Goal: Use online tool/utility: Utilize a website feature to perform a specific function

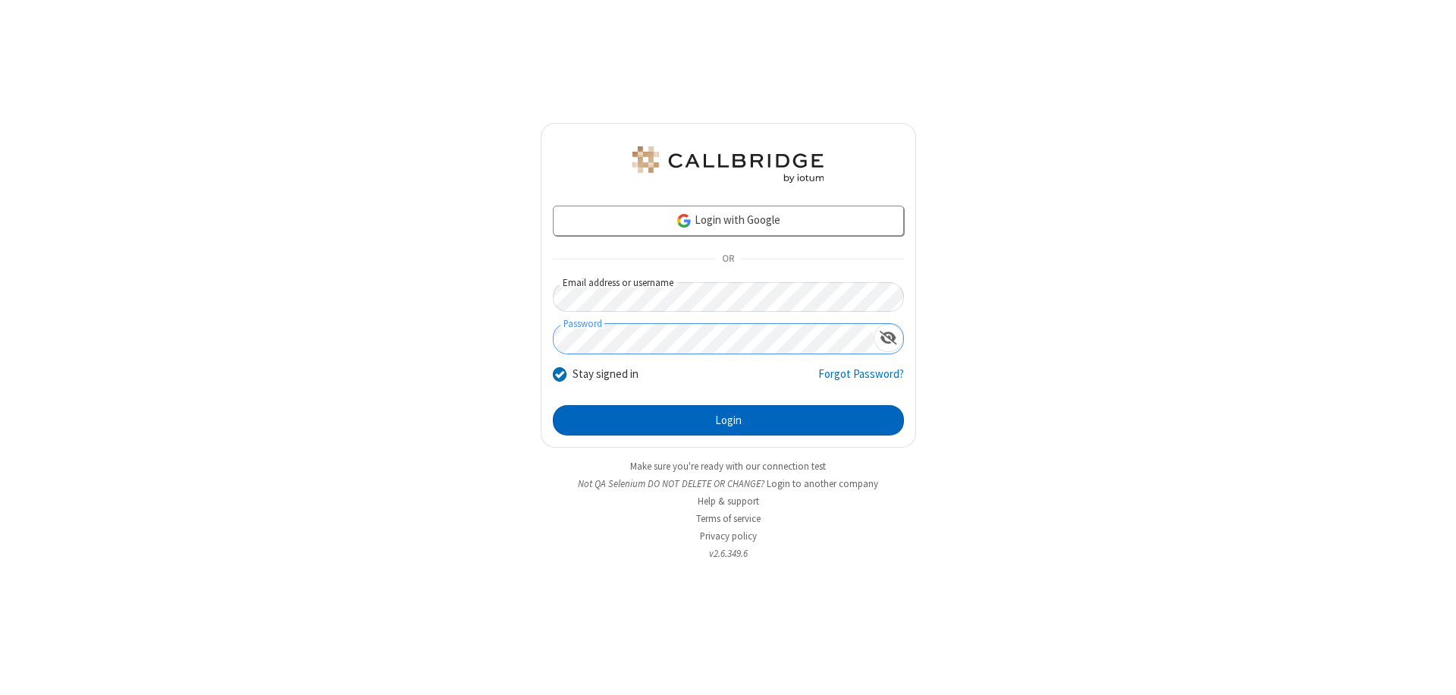
click at [728, 420] on button "Login" at bounding box center [728, 420] width 351 height 30
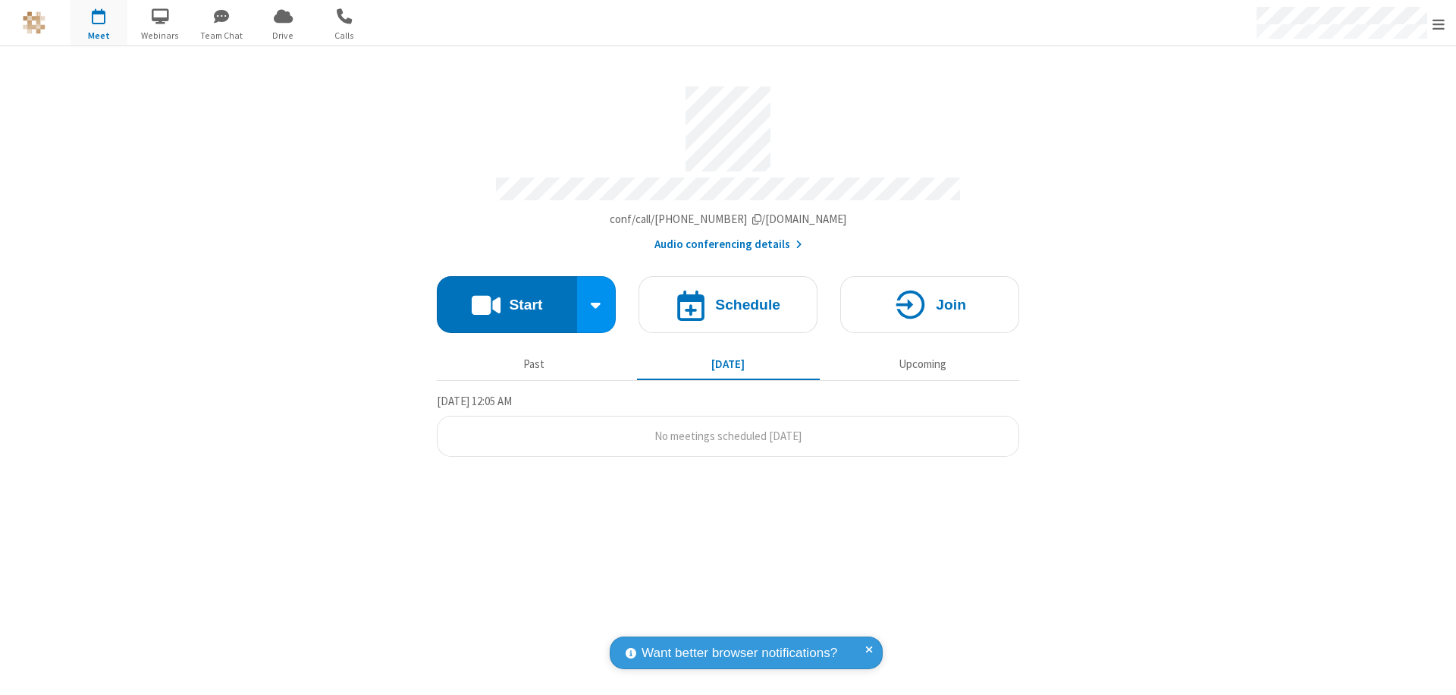
click at [507, 297] on button "Start" at bounding box center [507, 304] width 140 height 57
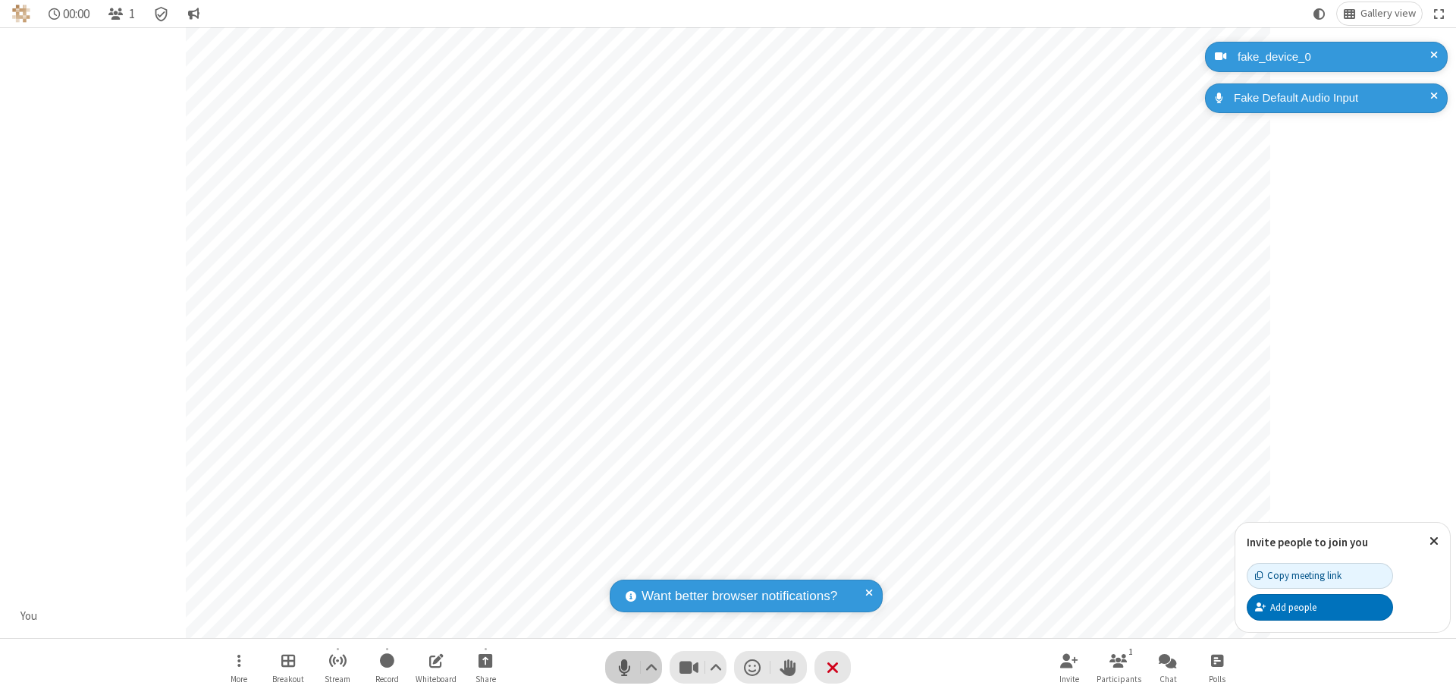
click at [624, 667] on span "Mute (⌘+Shift+A)" at bounding box center [624, 667] width 23 height 22
click at [624, 667] on span "Unmute (⌘+Shift+A)" at bounding box center [624, 667] width 23 height 22
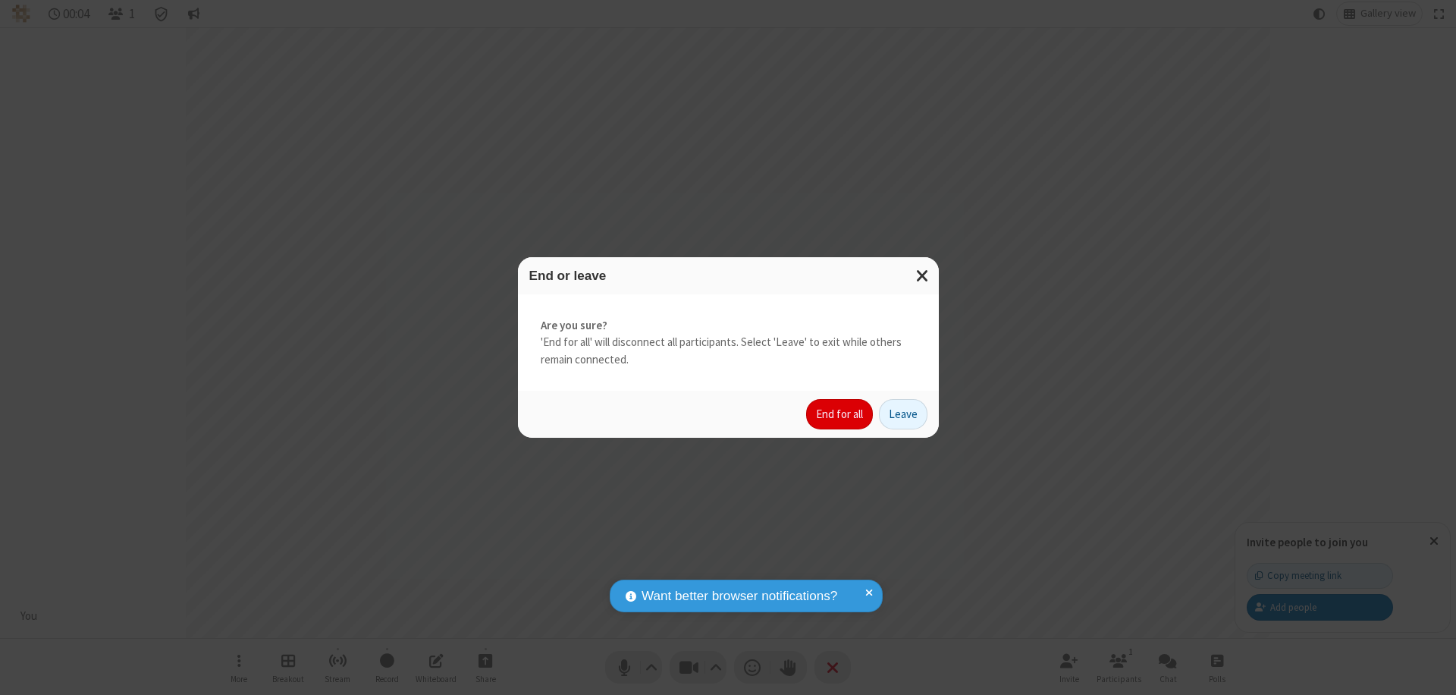
click at [840, 414] on button "End for all" at bounding box center [839, 414] width 67 height 30
